Goal: Entertainment & Leisure: Consume media (video, audio)

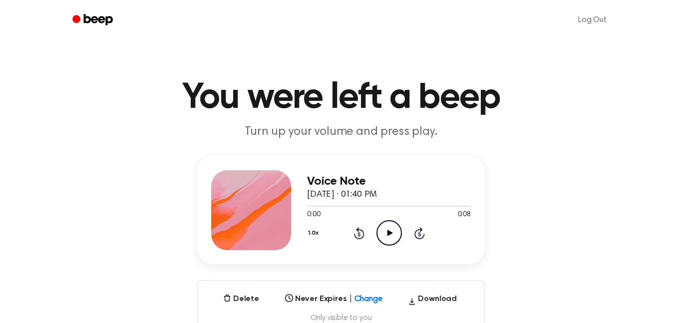
click at [376, 228] on icon "Play Audio" at bounding box center [388, 232] width 25 height 25
click at [361, 286] on div "Delete Never Expires | Change Select... Download Only visible to you" at bounding box center [341, 308] width 288 height 56
click at [389, 244] on icon "Pause Audio" at bounding box center [388, 232] width 25 height 25
click at [387, 235] on icon at bounding box center [389, 233] width 5 height 6
click at [381, 233] on icon "Play Audio" at bounding box center [388, 232] width 25 height 25
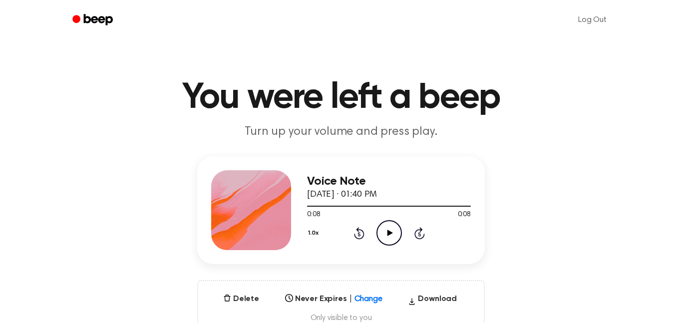
click at [388, 232] on icon at bounding box center [389, 233] width 5 height 6
click at [389, 236] on icon "Play Audio" at bounding box center [388, 232] width 25 height 25
click at [387, 230] on icon at bounding box center [389, 233] width 5 height 6
click at [397, 239] on icon "Play Audio" at bounding box center [388, 232] width 25 height 25
click at [391, 235] on icon "Play Audio" at bounding box center [388, 232] width 25 height 25
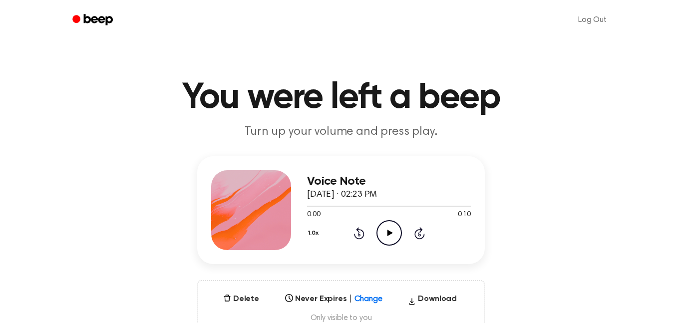
click at [394, 237] on icon "Play Audio" at bounding box center [388, 232] width 25 height 25
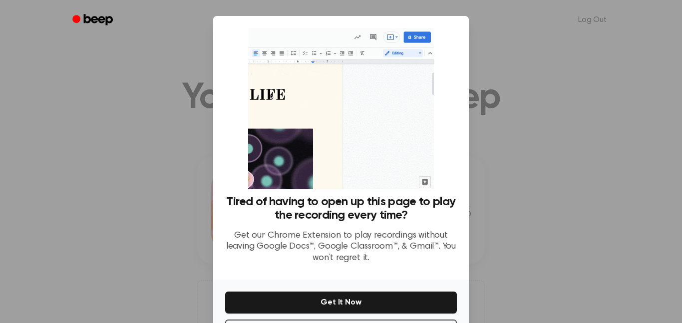
scroll to position [40, 0]
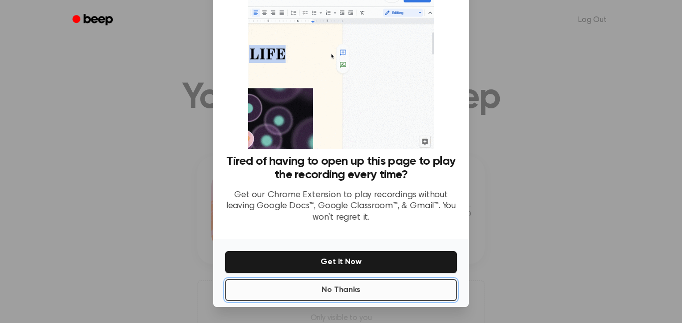
click at [330, 291] on button "No Thanks" at bounding box center [341, 290] width 232 height 22
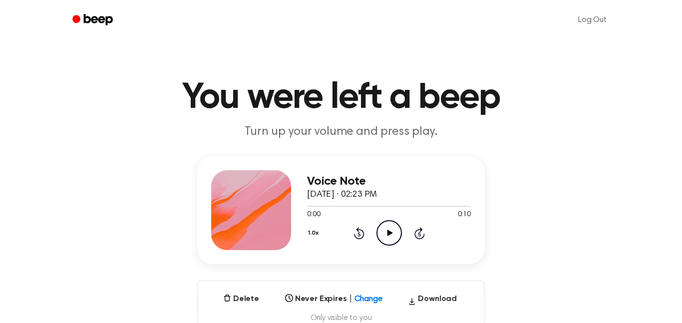
click at [379, 244] on icon "Play Audio" at bounding box center [388, 232] width 25 height 25
click at [384, 238] on icon "Play Audio" at bounding box center [388, 232] width 25 height 25
click at [390, 237] on icon "Play Audio" at bounding box center [388, 232] width 25 height 25
